Goal: Task Accomplishment & Management: Manage account settings

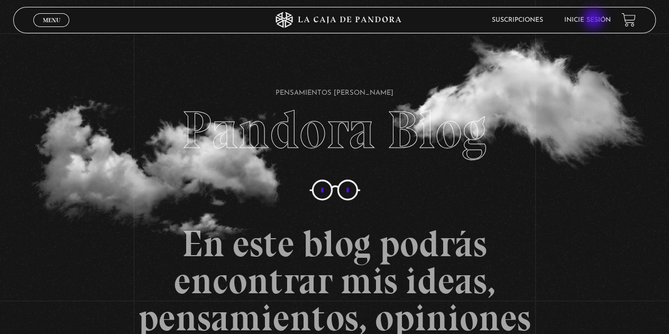
click at [594, 20] on link "Inicie sesión" at bounding box center [587, 20] width 47 height 6
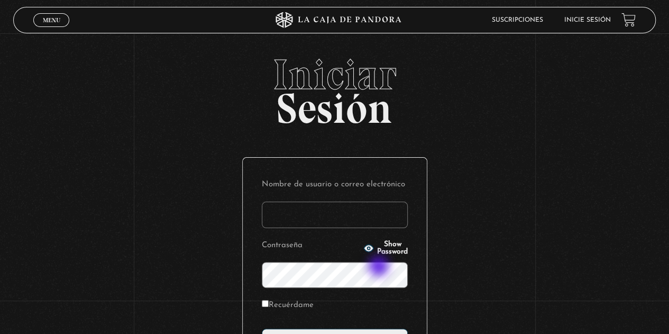
scroll to position [106, 0]
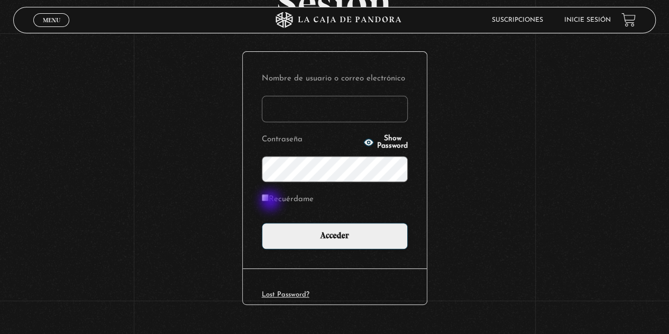
type input "gbarrantes1976@gmail.com"
click at [269, 200] on input "Recuérdame" at bounding box center [265, 197] width 7 height 7
checkbox input "true"
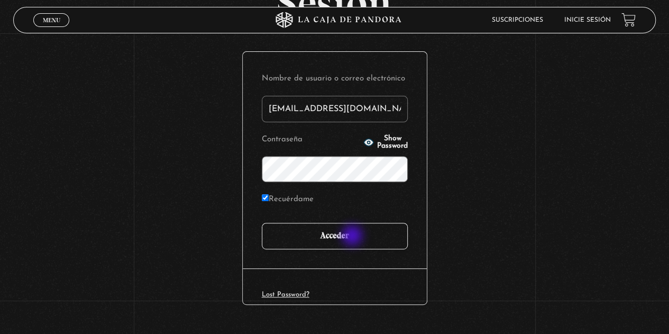
click at [353, 236] on input "Acceder" at bounding box center [335, 236] width 146 height 26
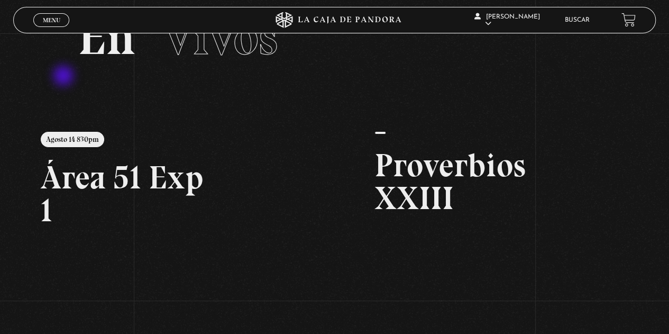
scroll to position [47, 0]
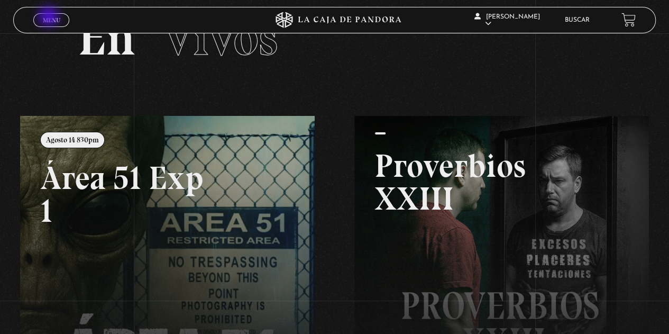
click at [50, 17] on span "Menu" at bounding box center [51, 20] width 17 height 6
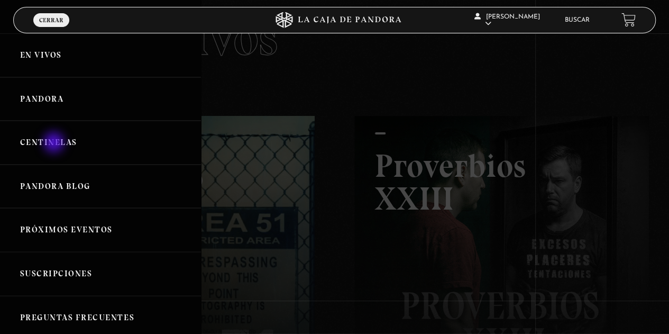
click at [55, 143] on link "Centinelas" at bounding box center [100, 143] width 201 height 44
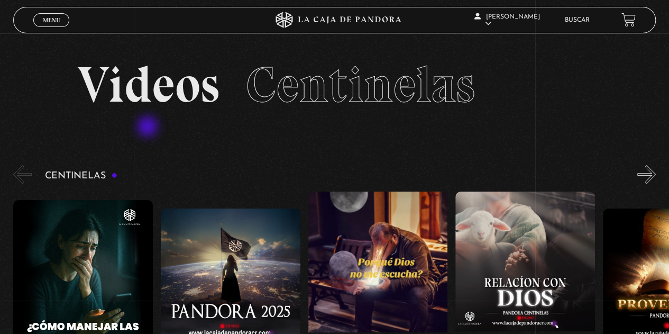
scroll to position [53, 0]
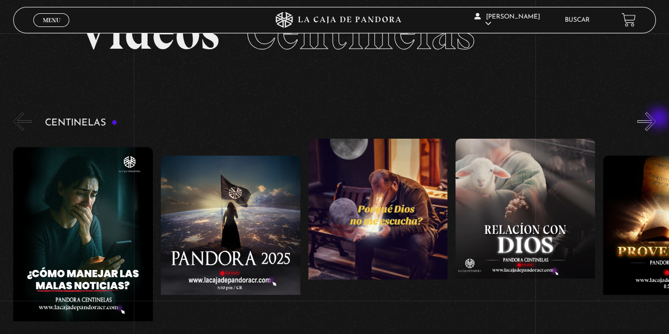
click at [655, 119] on button "»" at bounding box center [646, 121] width 19 height 19
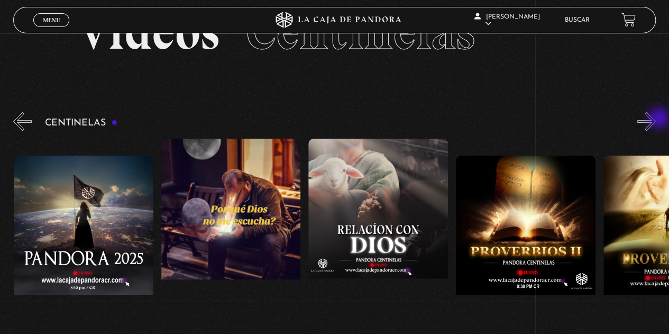
scroll to position [0, 147]
click at [655, 119] on button "»" at bounding box center [646, 121] width 19 height 19
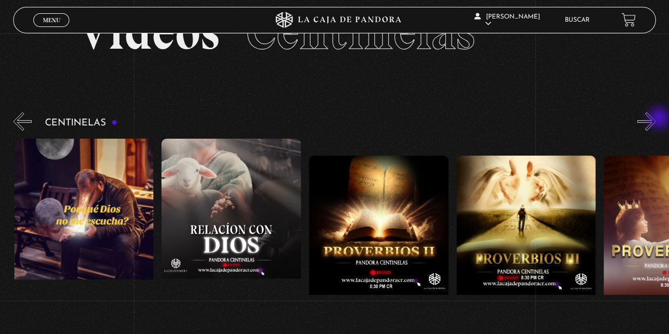
scroll to position [0, 294]
click at [655, 118] on button "»" at bounding box center [646, 121] width 19 height 19
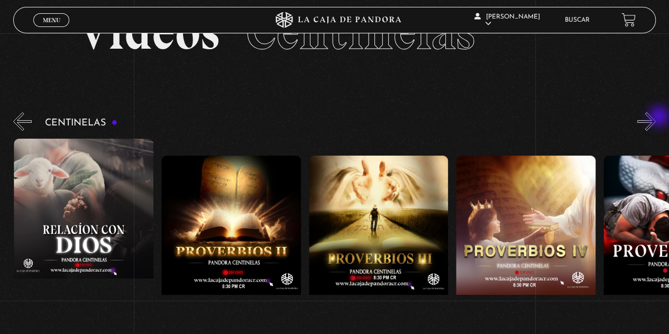
scroll to position [0, 442]
click at [655, 117] on button "»" at bounding box center [646, 121] width 19 height 19
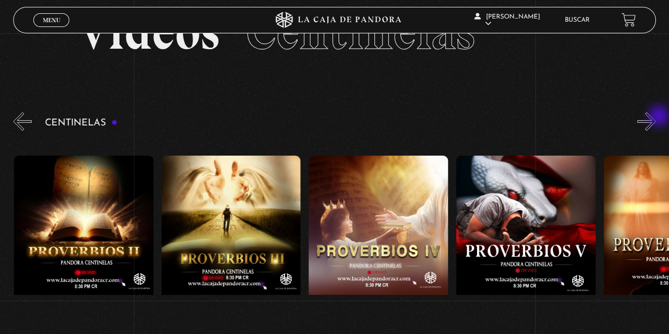
click at [655, 117] on button "»" at bounding box center [646, 121] width 19 height 19
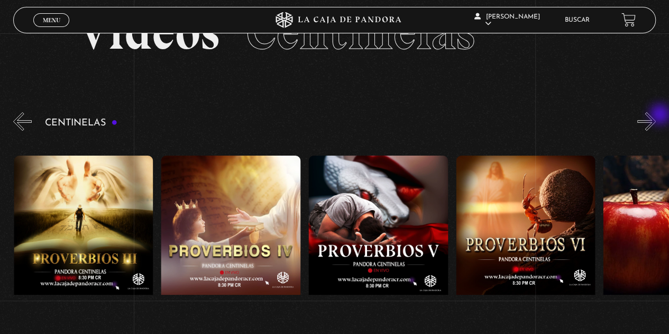
click at [655, 115] on button "»" at bounding box center [646, 121] width 19 height 19
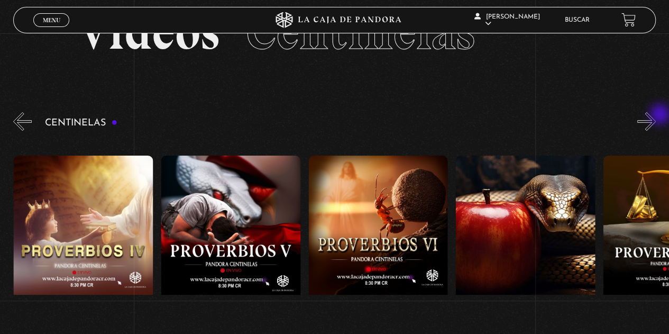
click at [655, 115] on button "»" at bounding box center [646, 121] width 19 height 19
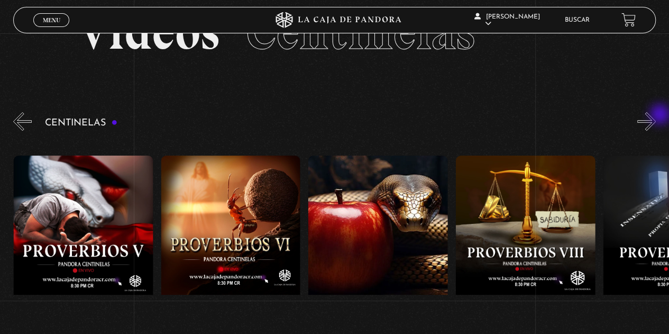
click at [655, 115] on button "»" at bounding box center [646, 121] width 19 height 19
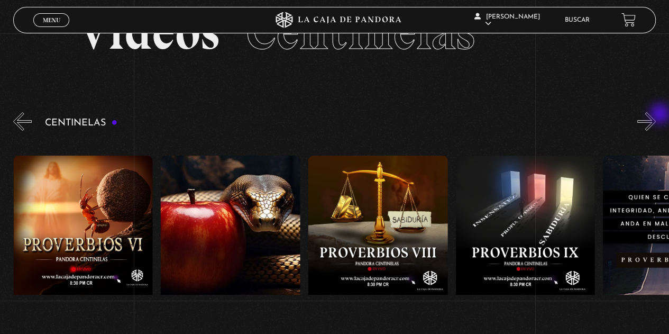
click at [655, 115] on button "»" at bounding box center [646, 121] width 19 height 19
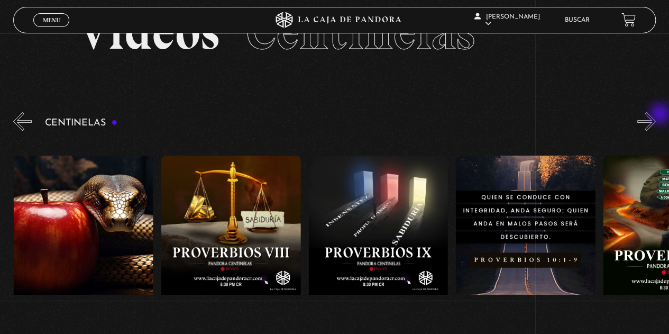
scroll to position [0, 1326]
click at [655, 115] on button "»" at bounding box center [646, 121] width 19 height 19
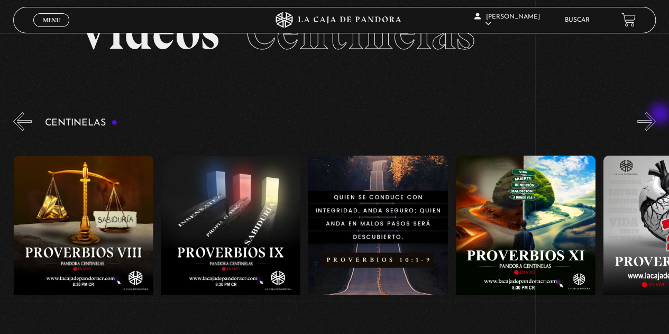
click at [655, 115] on button "»" at bounding box center [646, 121] width 19 height 19
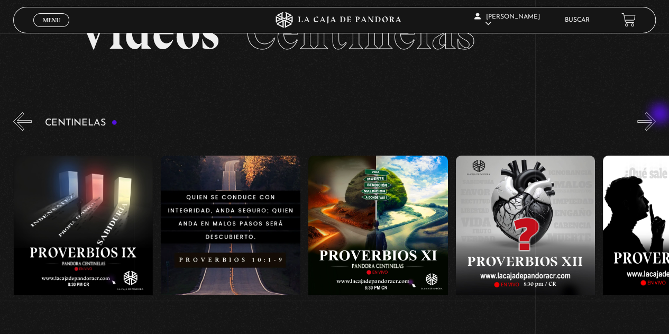
click at [655, 115] on button "»" at bounding box center [646, 121] width 19 height 19
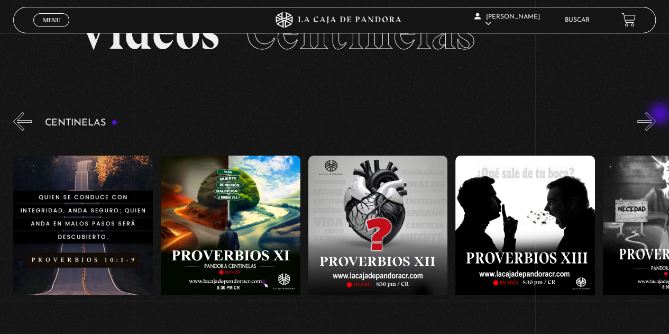
click at [655, 115] on button "»" at bounding box center [646, 121] width 19 height 19
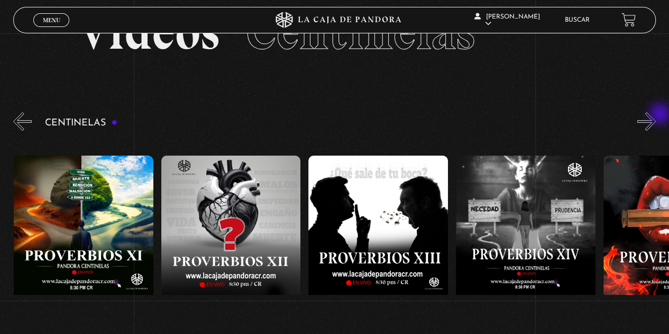
click at [655, 115] on button "»" at bounding box center [646, 121] width 19 height 19
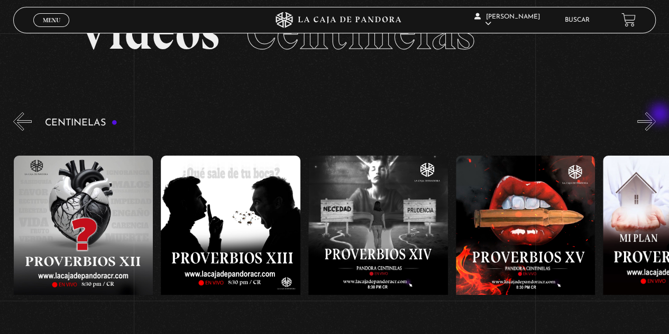
click at [655, 115] on button "»" at bounding box center [646, 121] width 19 height 19
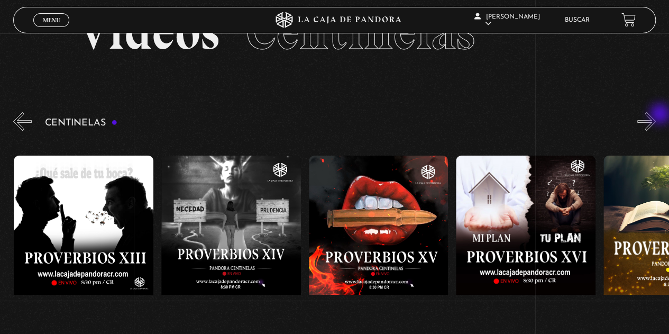
scroll to position [0, 2210]
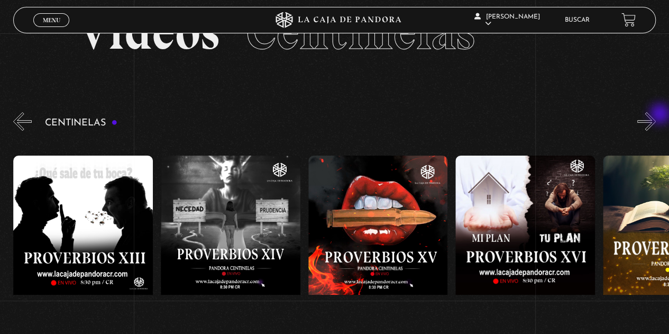
click at [655, 115] on button "»" at bounding box center [646, 121] width 19 height 19
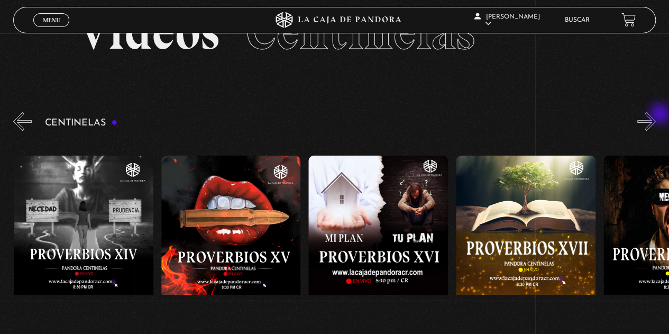
click at [655, 115] on button "»" at bounding box center [646, 121] width 19 height 19
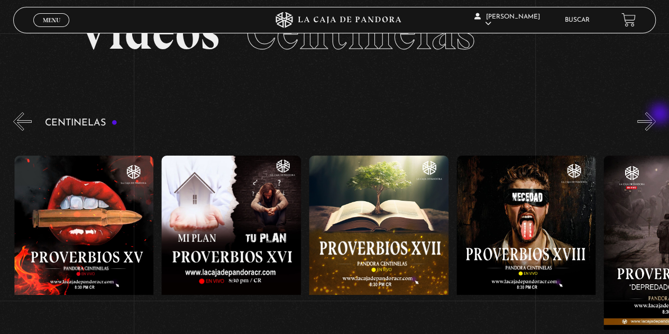
scroll to position [0, 2504]
click at [655, 115] on button "»" at bounding box center [646, 121] width 19 height 19
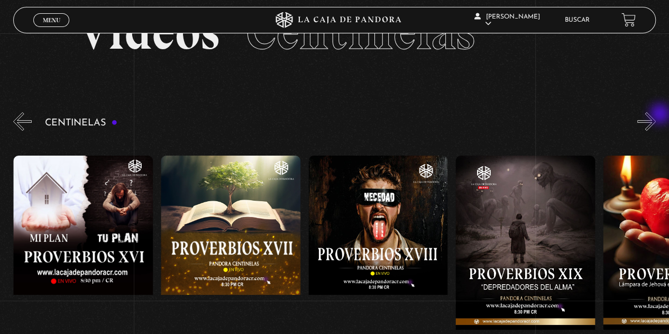
click at [655, 115] on button "»" at bounding box center [646, 121] width 19 height 19
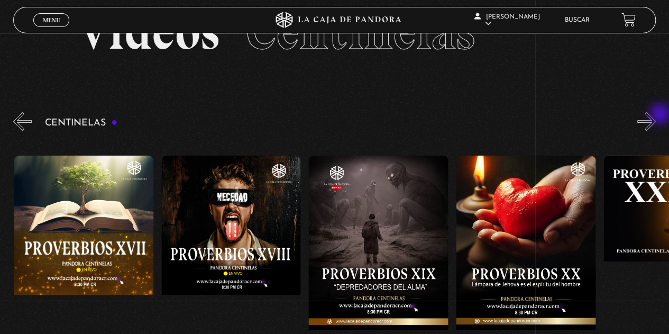
click at [655, 115] on button "»" at bounding box center [646, 121] width 19 height 19
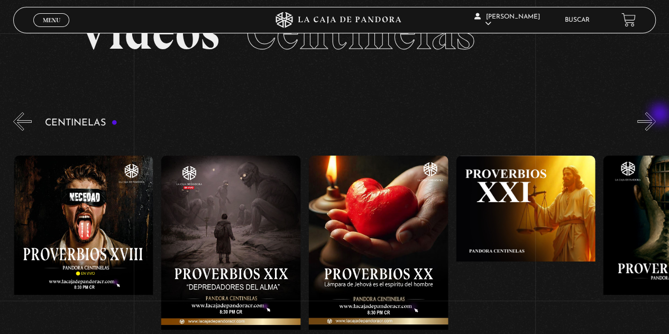
click at [655, 115] on button "»" at bounding box center [646, 121] width 19 height 19
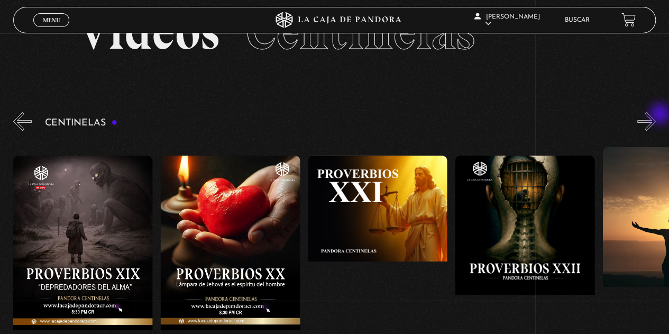
click at [655, 115] on button "»" at bounding box center [646, 121] width 19 height 19
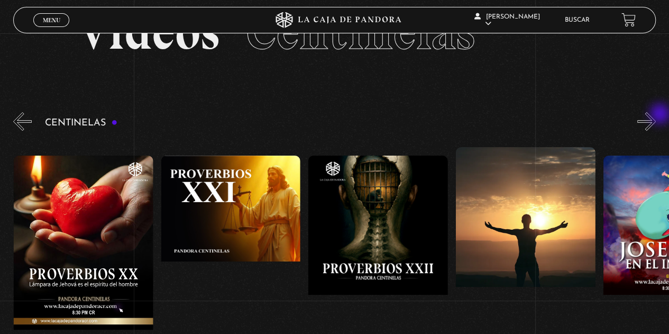
click at [655, 115] on button "»" at bounding box center [646, 121] width 19 height 19
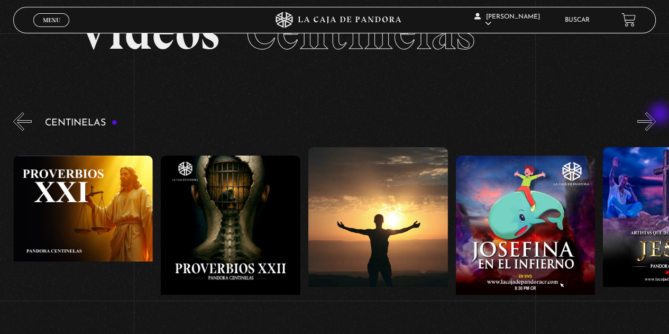
click at [655, 115] on button "»" at bounding box center [646, 121] width 19 height 19
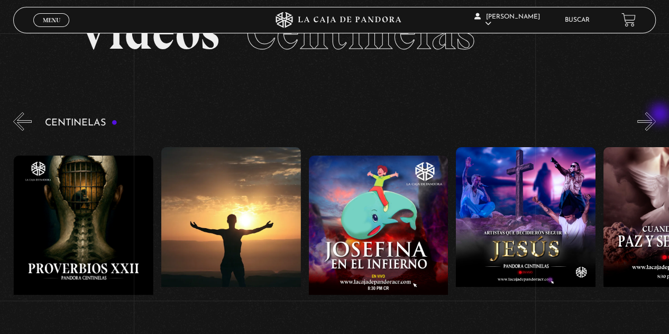
scroll to position [0, 3535]
click at [43, 16] on link "Menu Cerrar" at bounding box center [51, 20] width 36 height 14
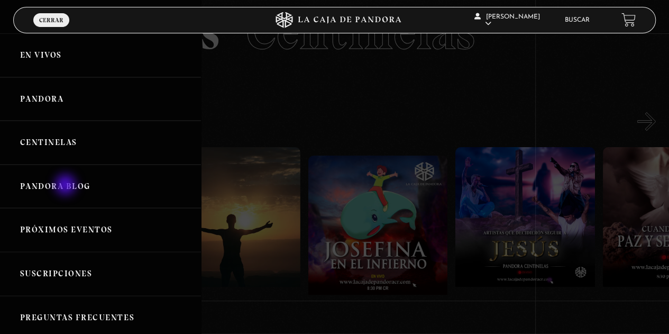
click at [67, 186] on link "Pandora Blog" at bounding box center [100, 186] width 201 height 44
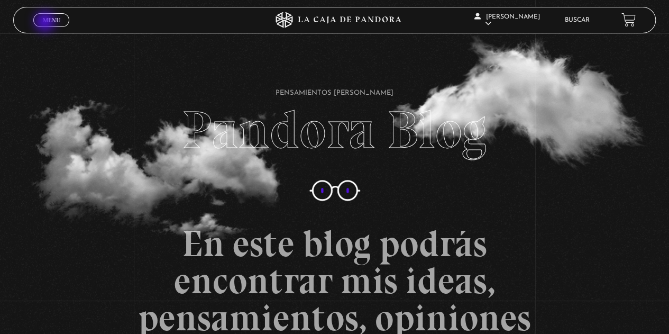
click at [46, 23] on span "Menu" at bounding box center [51, 20] width 17 height 6
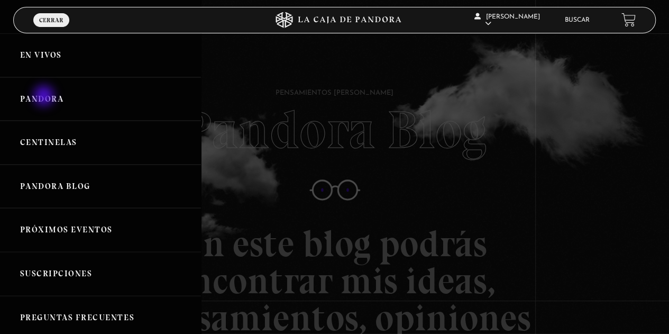
click at [45, 96] on link "Pandora" at bounding box center [100, 99] width 201 height 44
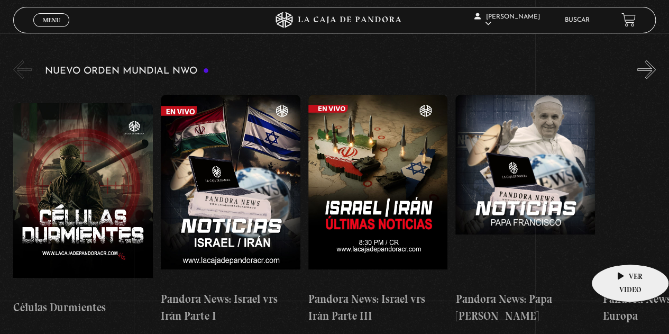
scroll to position [106, 0]
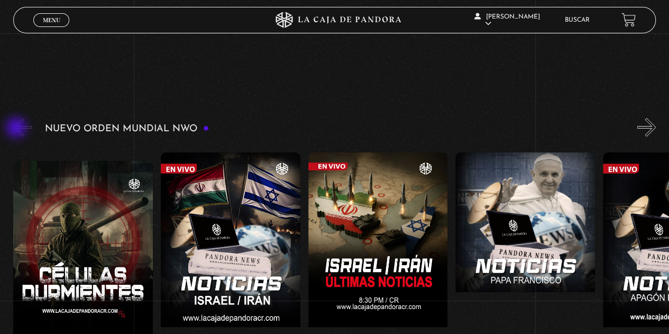
click at [18, 128] on button "«" at bounding box center [22, 127] width 19 height 19
click at [653, 125] on button "»" at bounding box center [646, 127] width 19 height 19
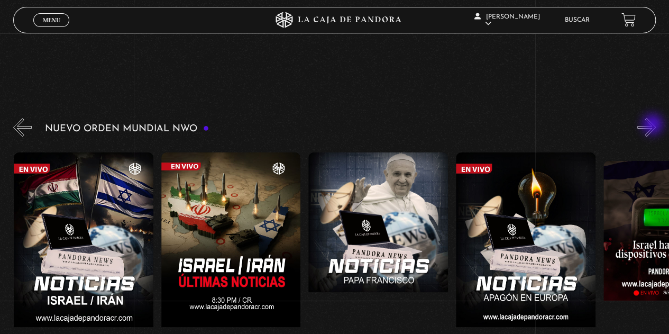
click at [653, 125] on button "»" at bounding box center [646, 127] width 19 height 19
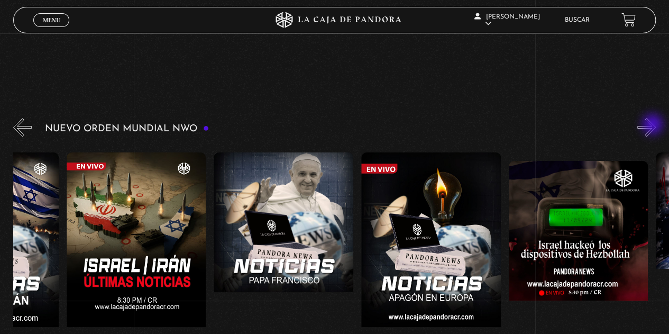
click at [653, 125] on button "»" at bounding box center [646, 127] width 19 height 19
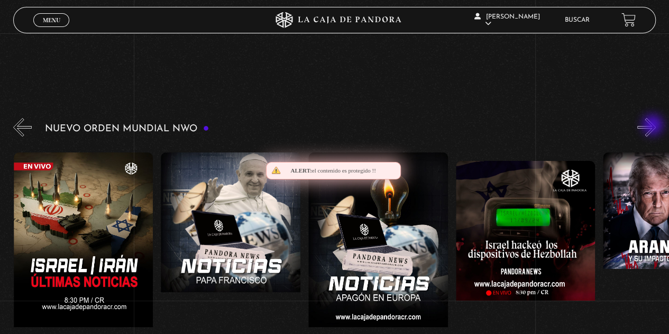
click at [653, 126] on button "»" at bounding box center [646, 127] width 19 height 19
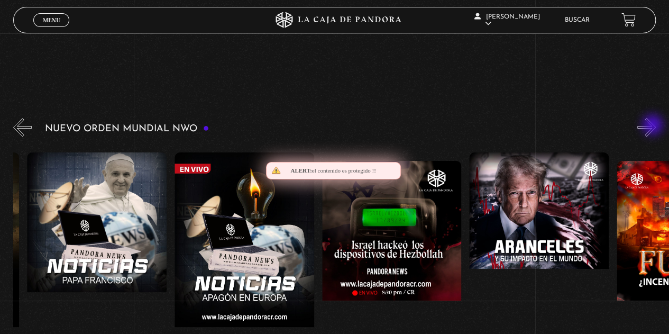
click at [653, 126] on button "»" at bounding box center [646, 127] width 19 height 19
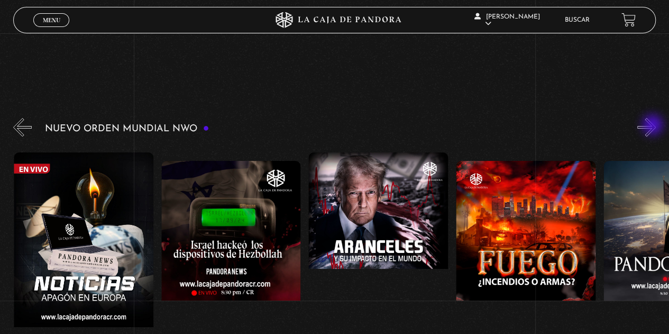
click at [653, 126] on button "»" at bounding box center [646, 127] width 19 height 19
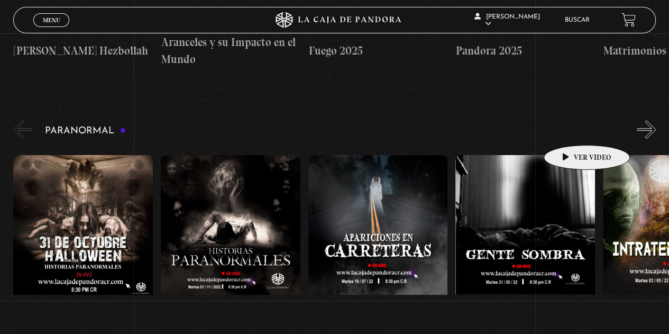
scroll to position [423, 0]
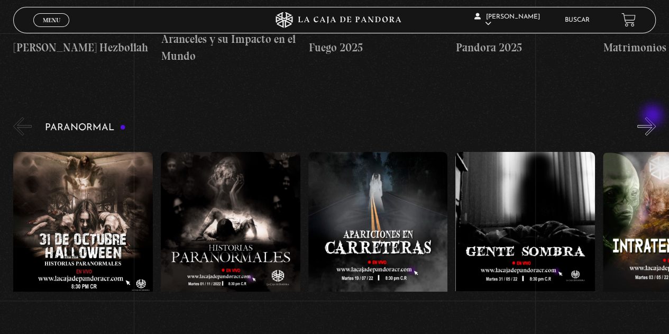
click at [653, 117] on button "»" at bounding box center [646, 126] width 19 height 19
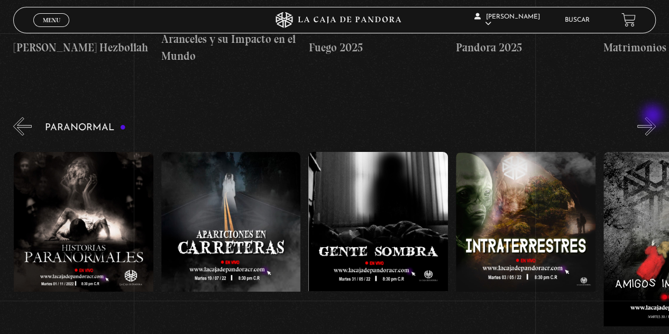
click at [653, 117] on button "»" at bounding box center [646, 126] width 19 height 19
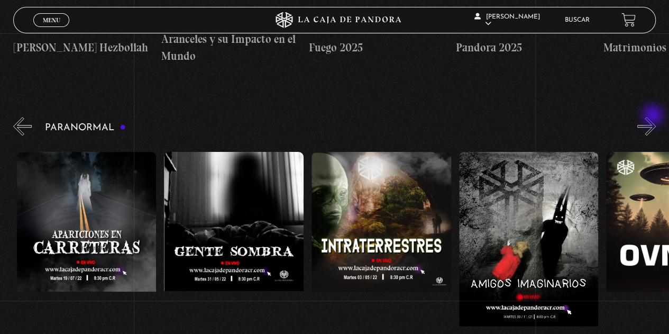
click at [653, 117] on button "»" at bounding box center [646, 126] width 19 height 19
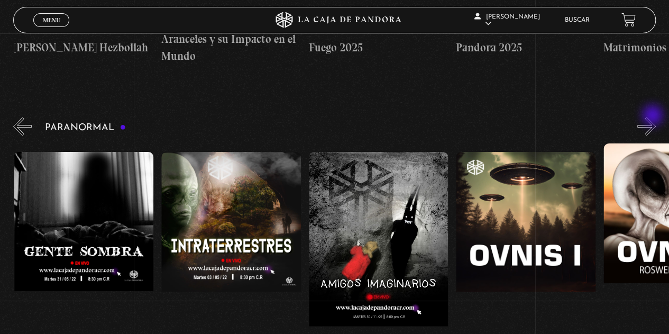
scroll to position [0, 442]
click at [653, 117] on button "»" at bounding box center [646, 126] width 19 height 19
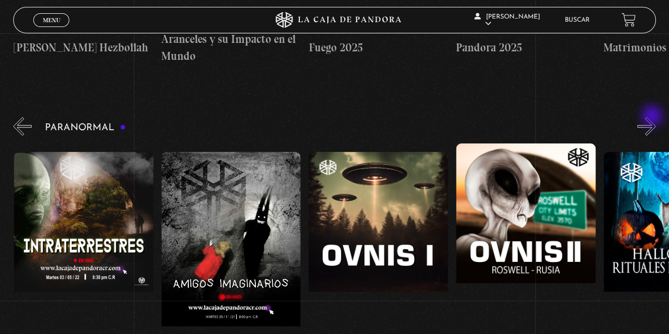
click at [653, 117] on button "»" at bounding box center [646, 126] width 19 height 19
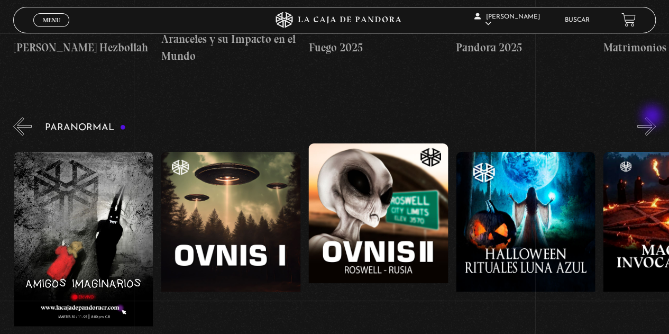
click at [653, 117] on button "»" at bounding box center [646, 126] width 19 height 19
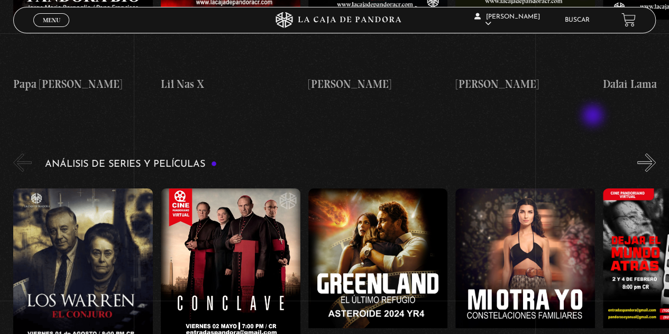
scroll to position [1321, 0]
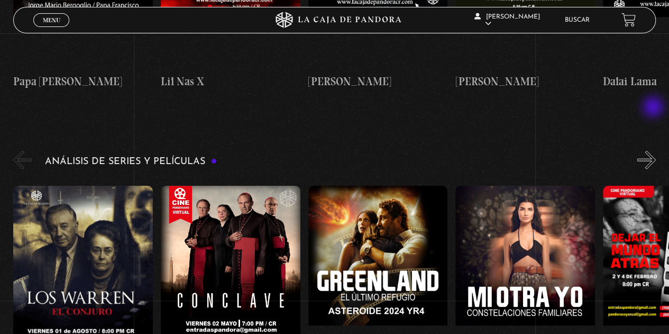
click at [654, 151] on button "»" at bounding box center [646, 160] width 19 height 19
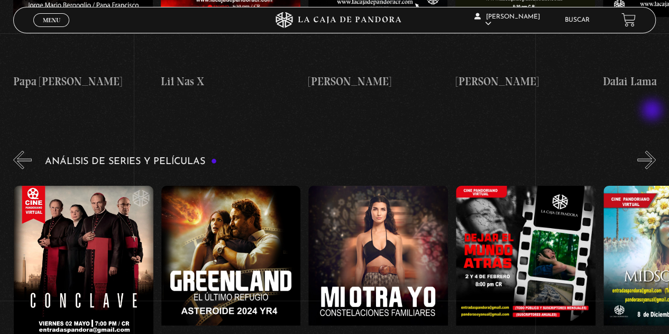
scroll to position [0, 147]
click at [653, 151] on button "»" at bounding box center [646, 160] width 19 height 19
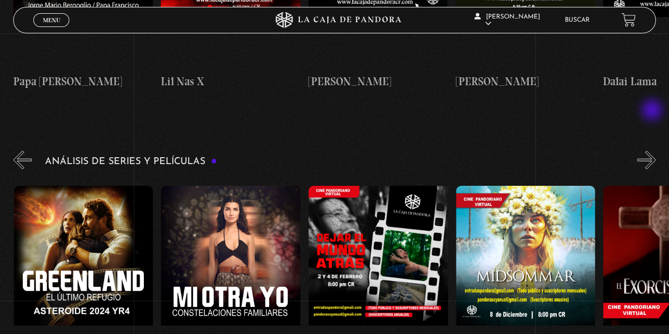
click at [652, 151] on button "»" at bounding box center [646, 160] width 19 height 19
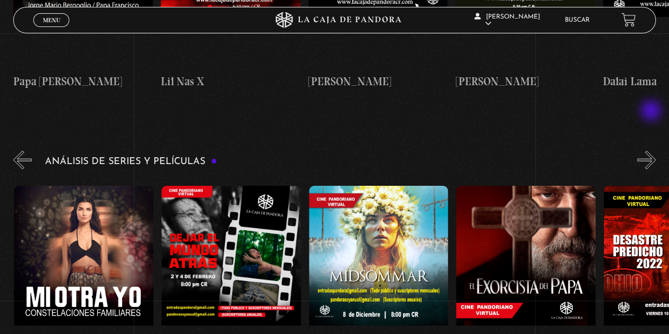
scroll to position [0, 442]
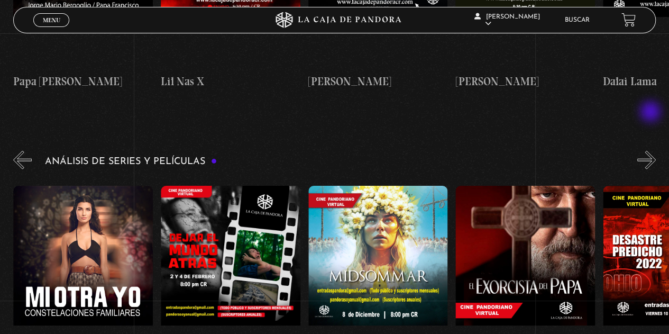
click at [651, 151] on button "»" at bounding box center [646, 160] width 19 height 19
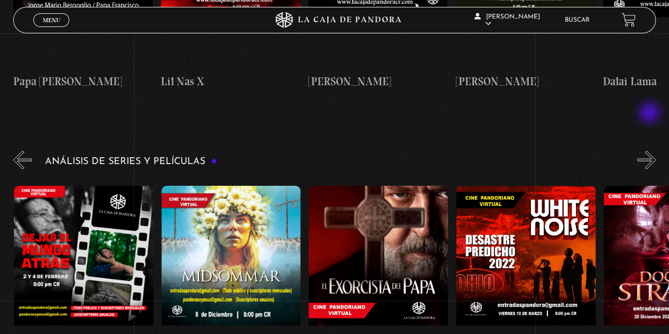
click at [650, 151] on button "»" at bounding box center [646, 160] width 19 height 19
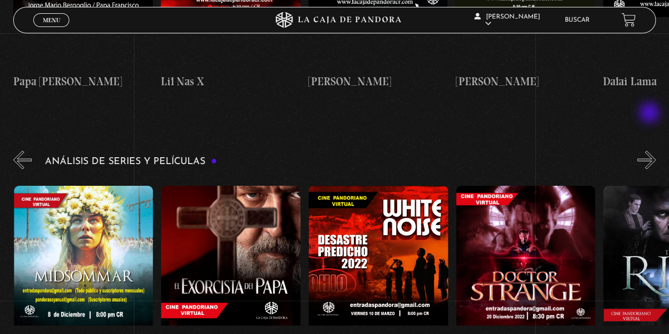
click at [650, 151] on button "»" at bounding box center [646, 160] width 19 height 19
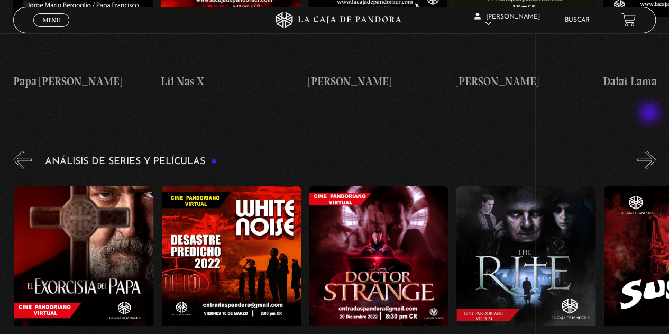
scroll to position [0, 884]
click at [649, 151] on button "»" at bounding box center [646, 160] width 19 height 19
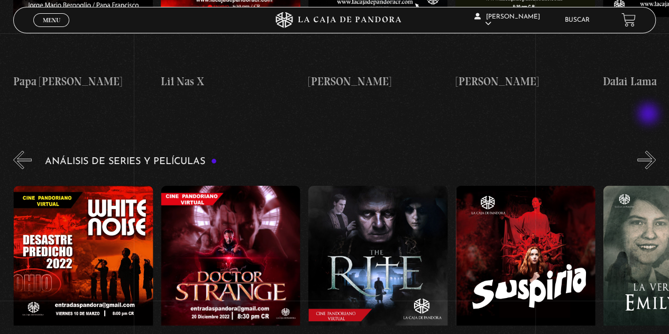
scroll to position [0, 1031]
click at [649, 151] on button "»" at bounding box center [646, 160] width 19 height 19
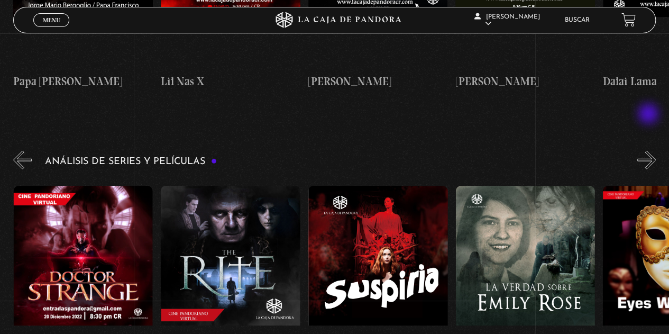
click at [649, 151] on button "»" at bounding box center [646, 160] width 19 height 19
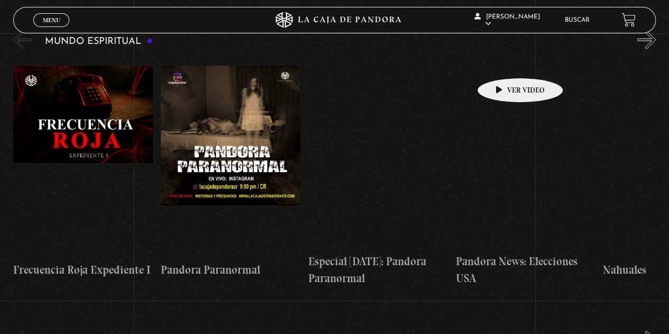
scroll to position [3147, 0]
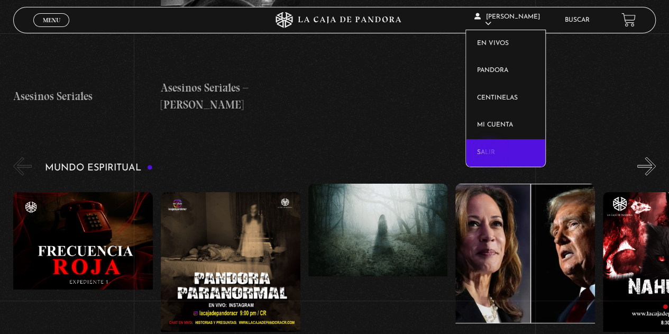
click at [491, 153] on link "Salir" at bounding box center [505, 152] width 79 height 27
